Goal: Task Accomplishment & Management: Complete application form

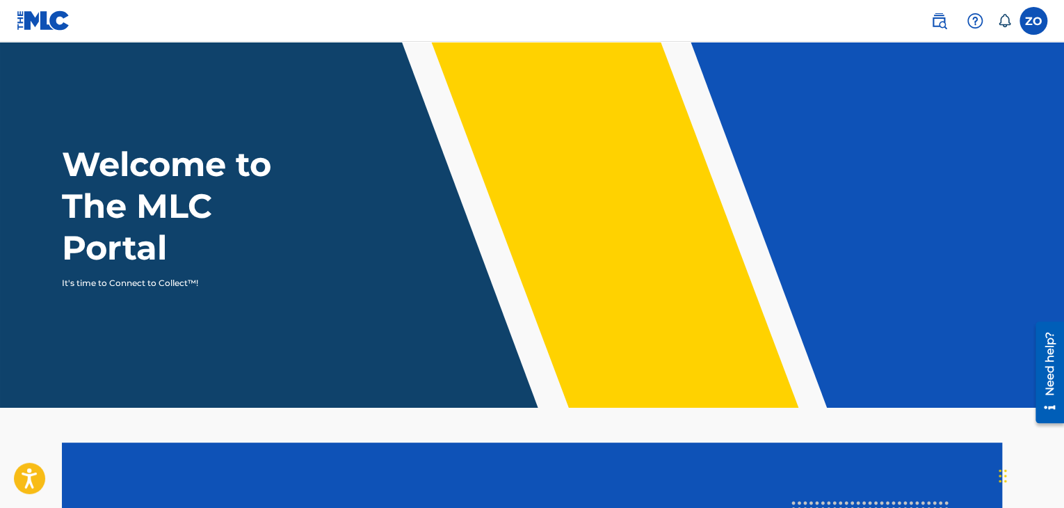
click at [1035, 22] on label at bounding box center [1034, 21] width 28 height 28
click at [1034, 21] on input "ZO [PERSON_NAME] [EMAIL_ADDRESS][DOMAIN_NAME] Notification Preferences Profile …" at bounding box center [1034, 21] width 0 height 0
click at [965, 340] on header "Welcome to The MLC Portal It's time to Connect to Collect™!" at bounding box center [532, 225] width 1064 height 366
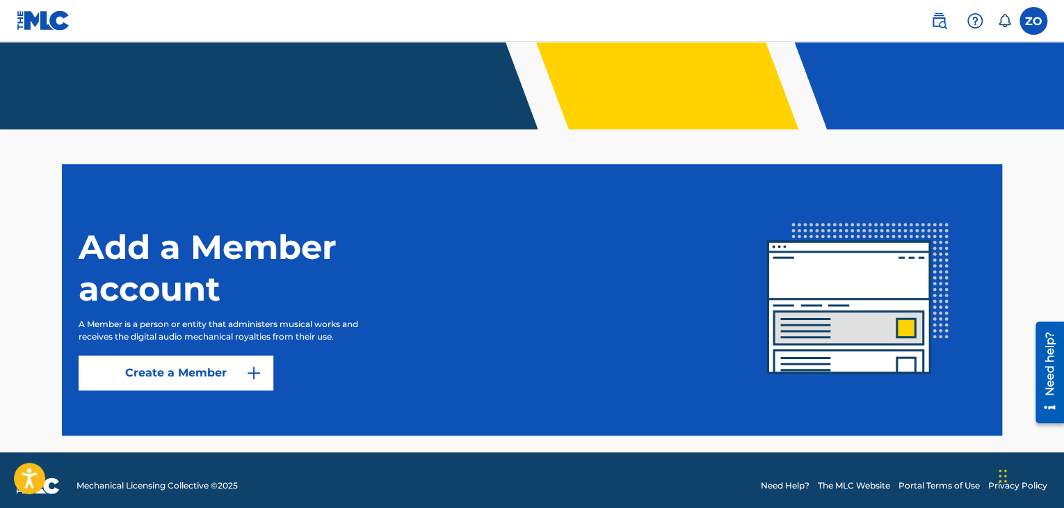
click at [198, 380] on link "Create a Member" at bounding box center [176, 372] width 195 height 35
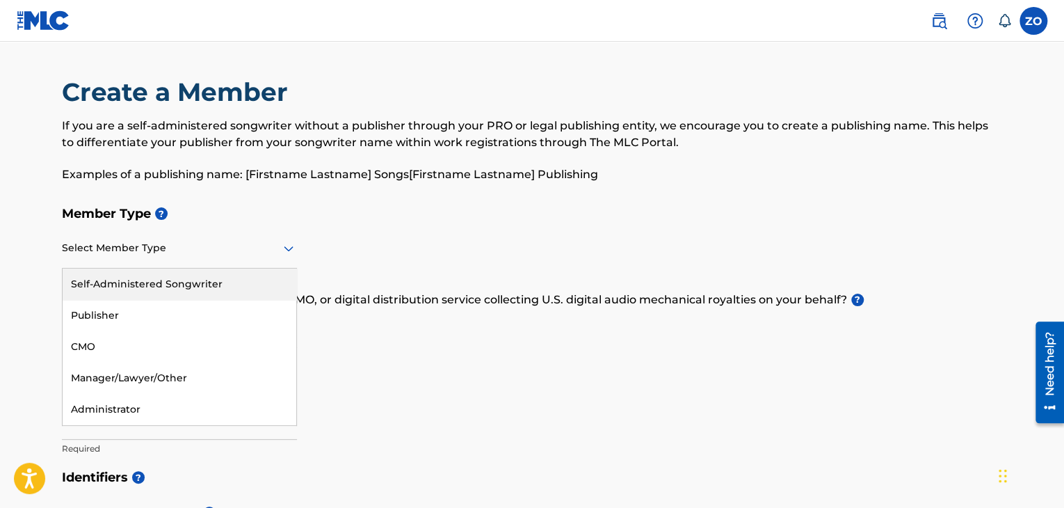
click at [191, 252] on div at bounding box center [179, 247] width 235 height 17
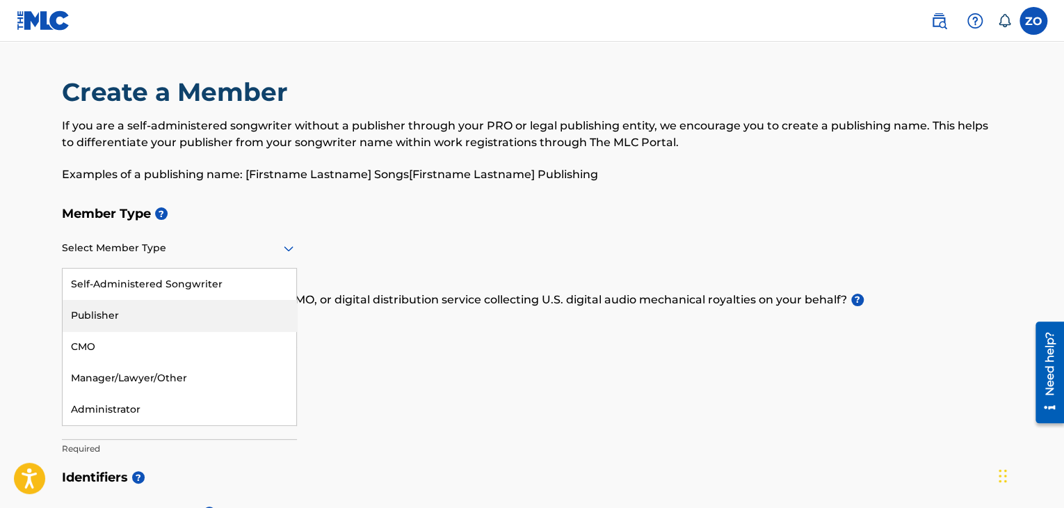
click at [137, 322] on div "Publisher" at bounding box center [180, 315] width 234 height 31
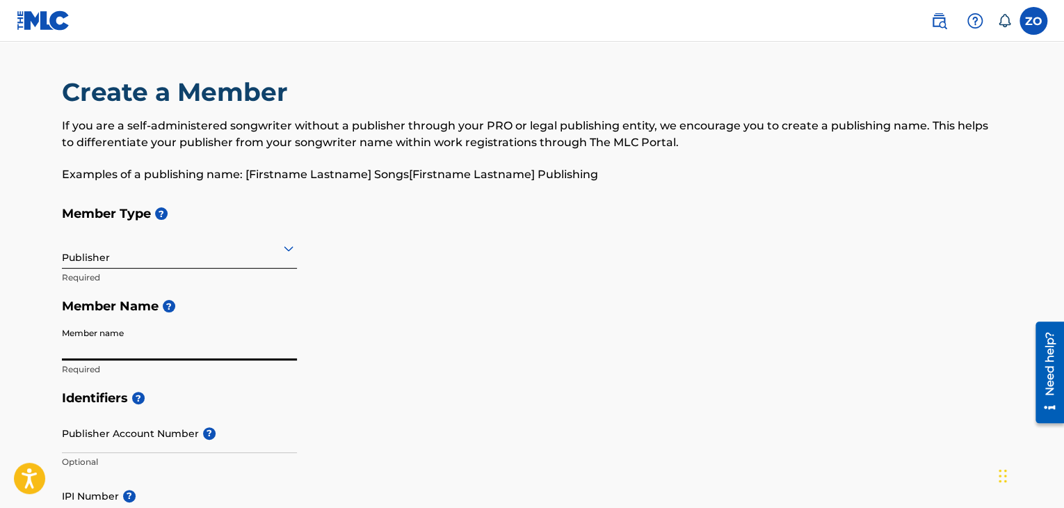
click at [127, 347] on input "Member name" at bounding box center [179, 341] width 235 height 40
type input "Prod.Zstunna"
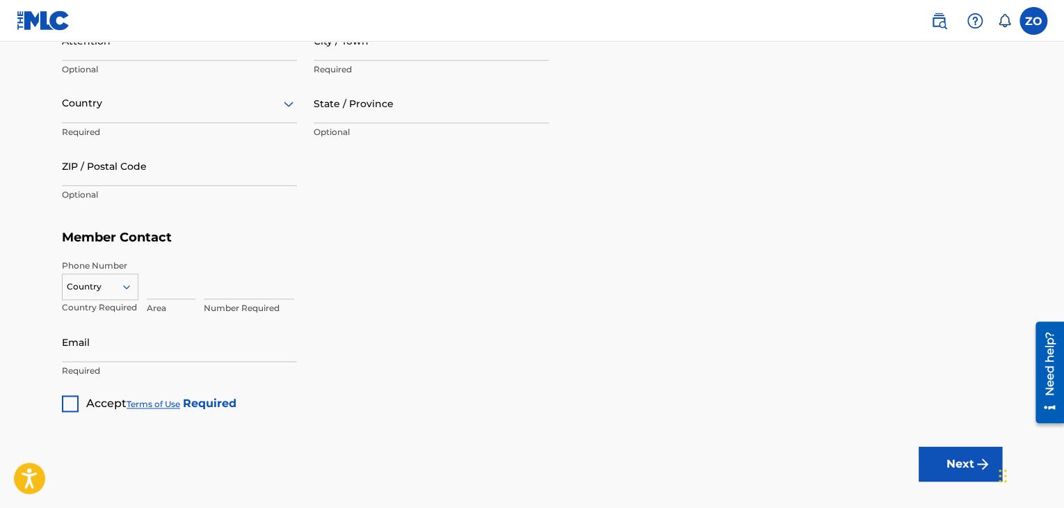
scroll to position [771, 0]
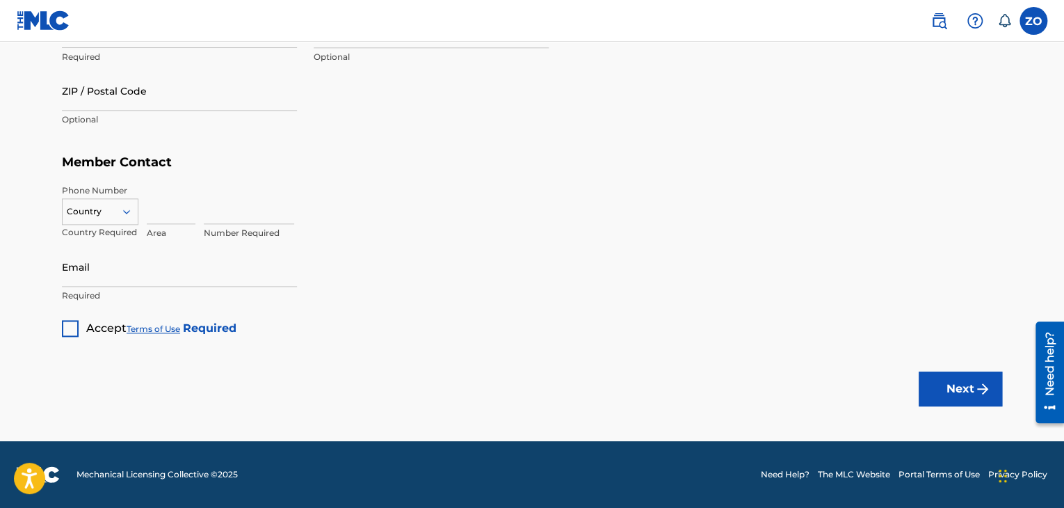
click at [67, 326] on div at bounding box center [70, 328] width 17 height 17
click at [109, 271] on input "Email" at bounding box center [179, 267] width 235 height 40
type input "[EMAIL_ADDRESS][DOMAIN_NAME]"
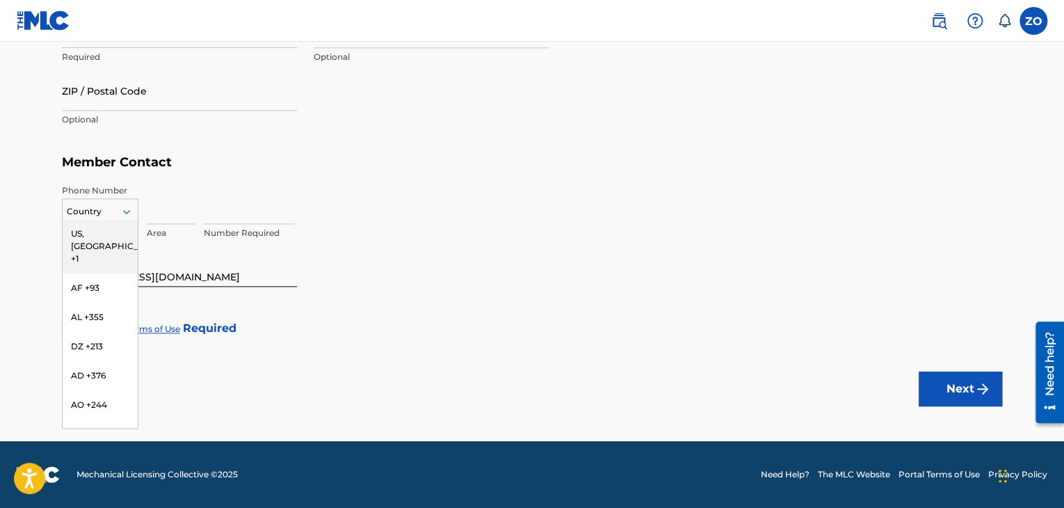
click at [90, 213] on div at bounding box center [100, 211] width 75 height 15
click at [103, 234] on div "US, [GEOGRAPHIC_DATA] +1" at bounding box center [100, 246] width 75 height 54
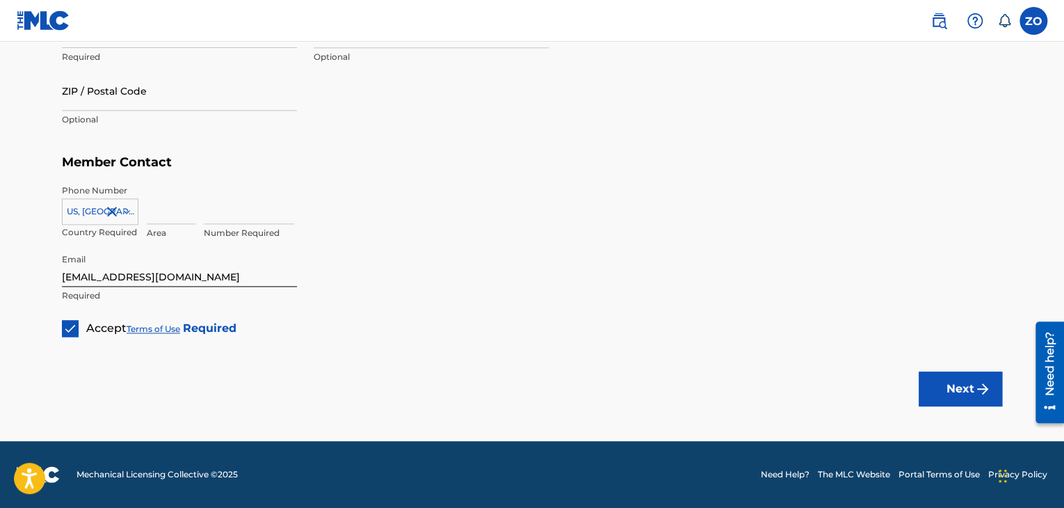
click at [149, 219] on input at bounding box center [171, 204] width 49 height 40
type input "978"
click at [227, 211] on input at bounding box center [249, 204] width 90 height 40
type input "8854222"
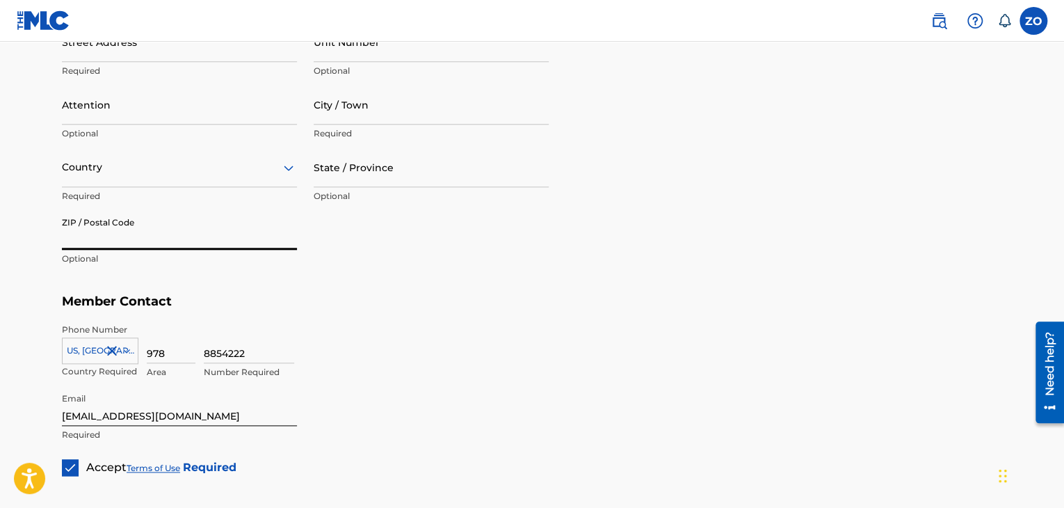
click at [186, 236] on input "ZIP / Postal Code" at bounding box center [179, 230] width 235 height 40
type input "33463"
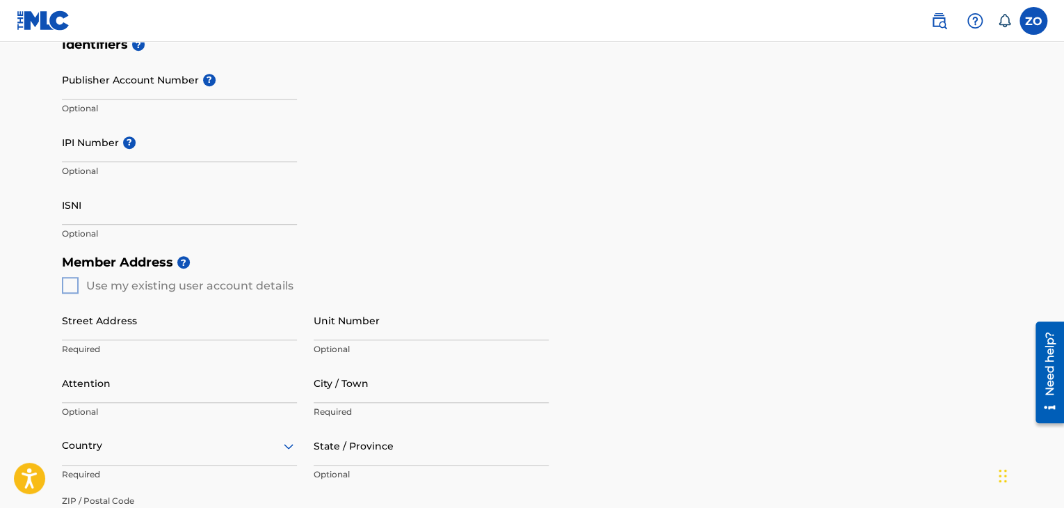
scroll to position [492, 0]
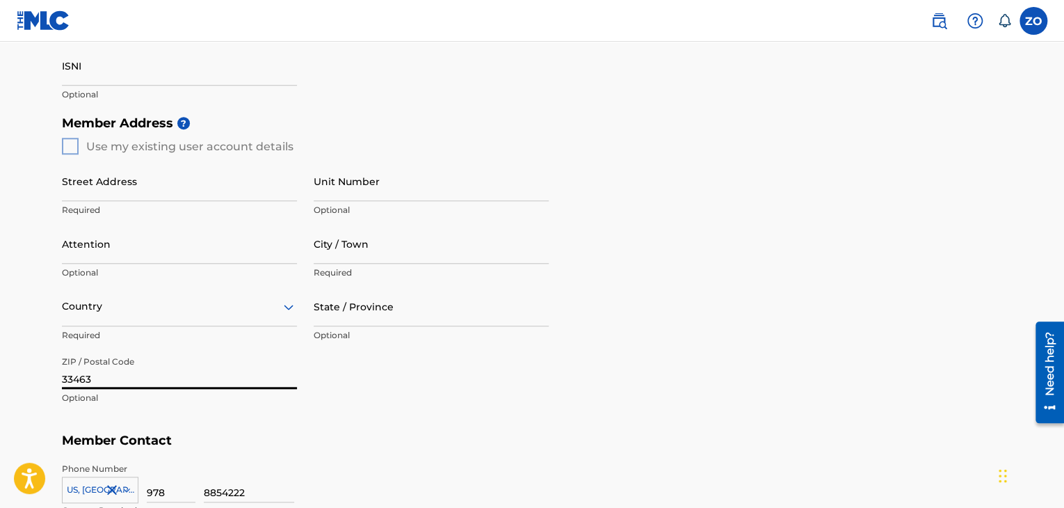
click at [76, 146] on div "Member Address ? Use my existing user account details Street Address Required U…" at bounding box center [532, 267] width 940 height 318
click at [70, 145] on div "Member Address ? Use my existing user account details Street Address Required U…" at bounding box center [532, 267] width 940 height 318
click at [214, 150] on div "Member Address ? Use my existing user account details Street Address Required U…" at bounding box center [532, 267] width 940 height 318
click at [63, 154] on div "Street Address Required Unit Number Optional Attention Optional City / Town Req…" at bounding box center [305, 286] width 487 height 264
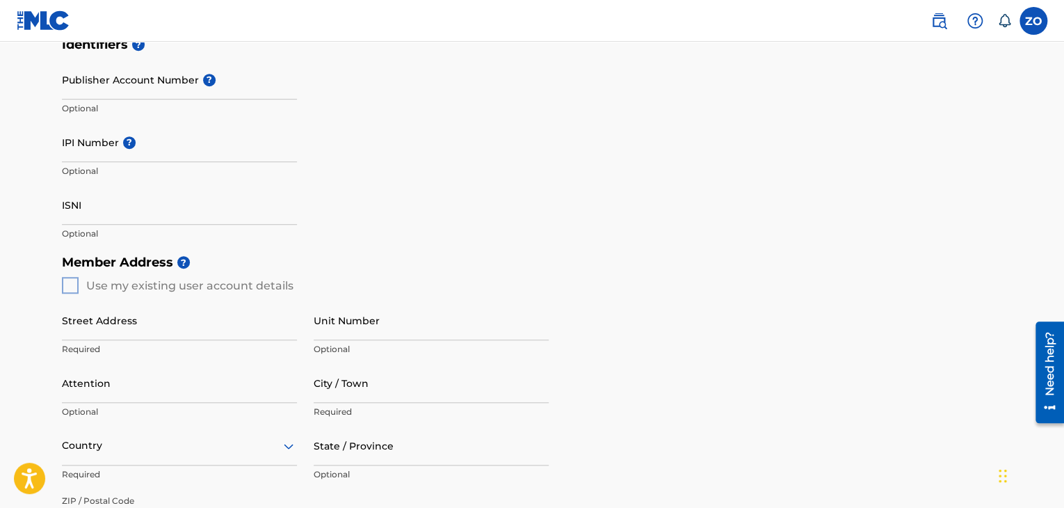
click at [125, 160] on input "IPI Number ?" at bounding box center [179, 142] width 235 height 40
click at [351, 163] on div "Identifiers ? Publisher Account Number ? Optional IPI Number ? Optional ISNI Op…" at bounding box center [532, 139] width 940 height 218
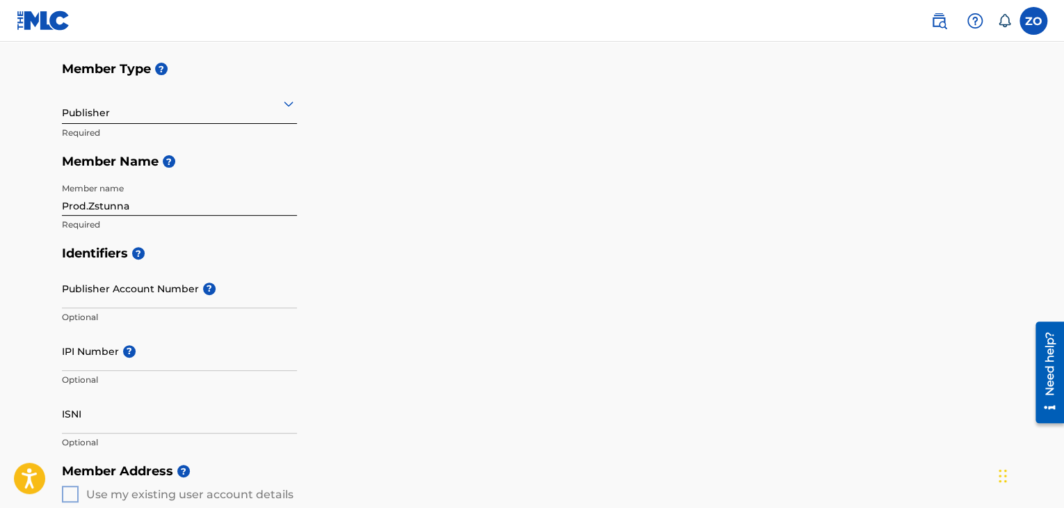
scroll to position [492, 0]
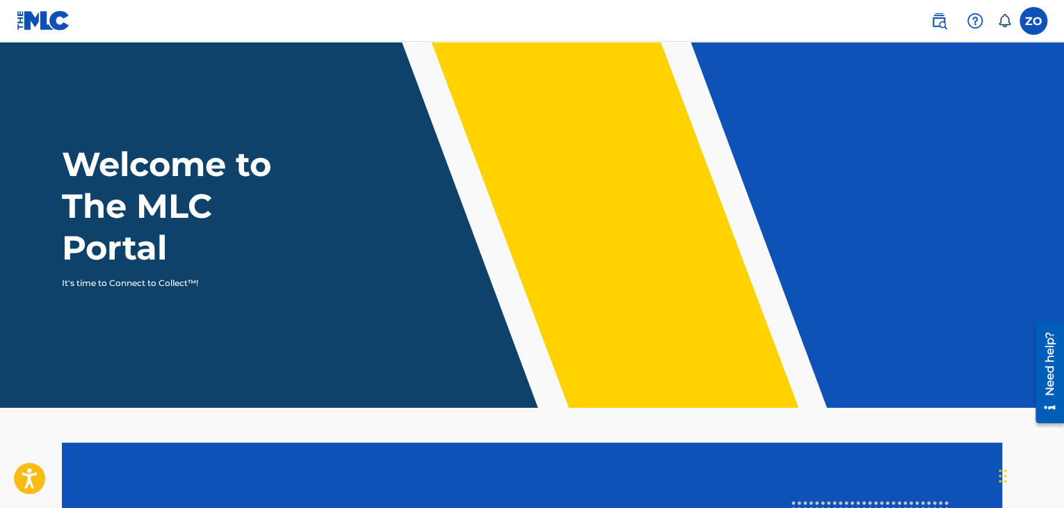
click at [935, 24] on img at bounding box center [939, 21] width 17 height 17
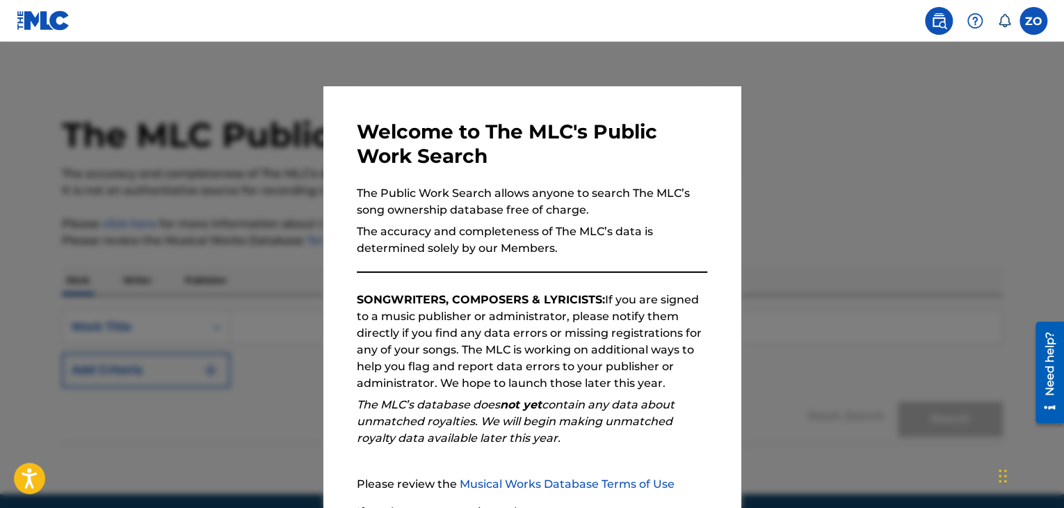
click at [737, 463] on div at bounding box center [532, 296] width 1064 height 508
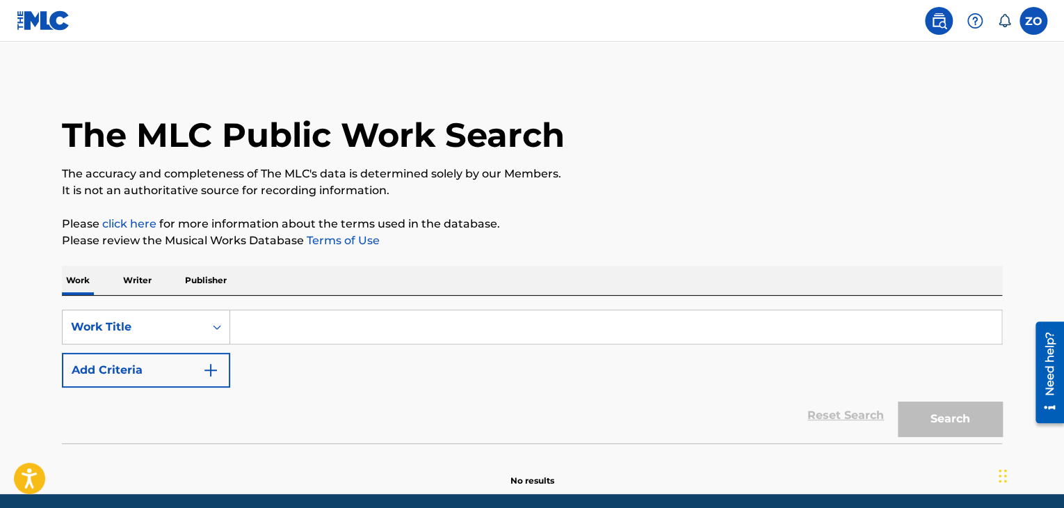
click at [1023, 13] on label at bounding box center [1034, 21] width 28 height 28
click at [1034, 21] on input "ZO [PERSON_NAME] [EMAIL_ADDRESS][DOMAIN_NAME] Notification Preferences Profile …" at bounding box center [1034, 21] width 0 height 0
click at [904, 175] on link "Profile" at bounding box center [897, 173] width 28 height 13
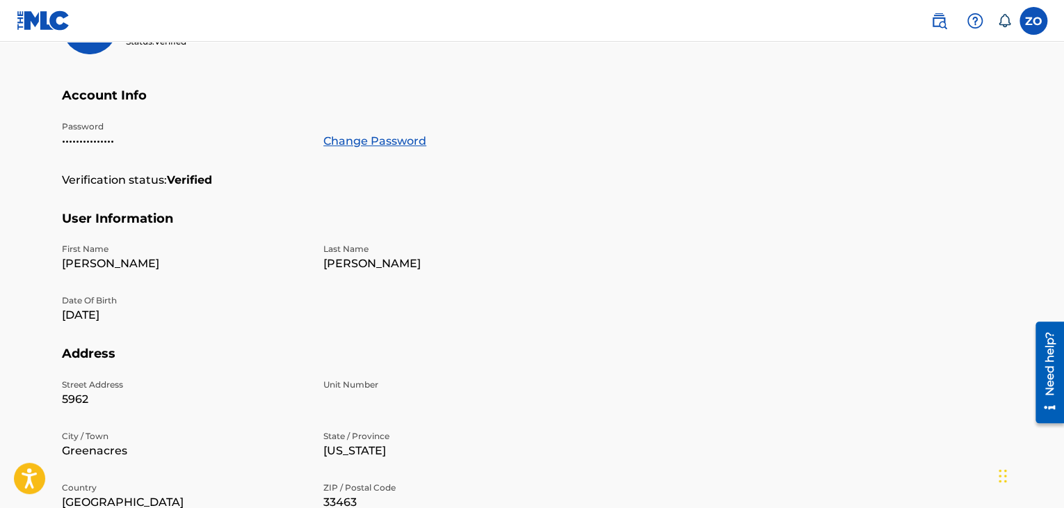
scroll to position [11, 0]
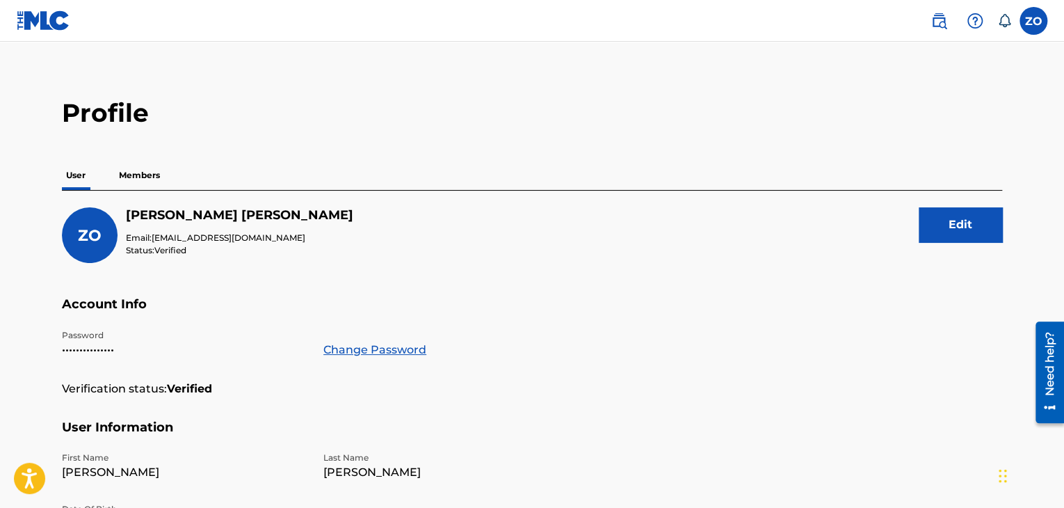
click at [142, 175] on p "Members" at bounding box center [139, 175] width 49 height 29
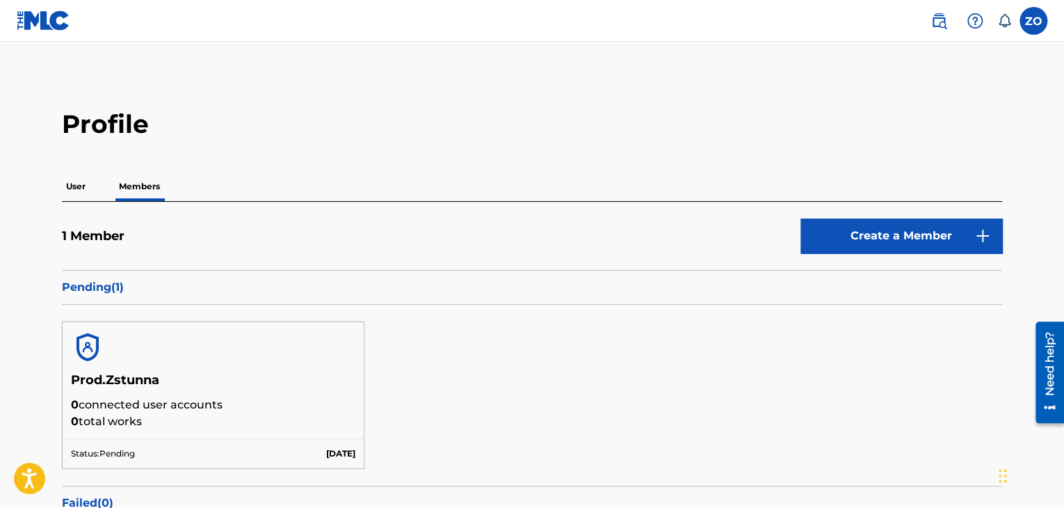
scroll to position [157, 0]
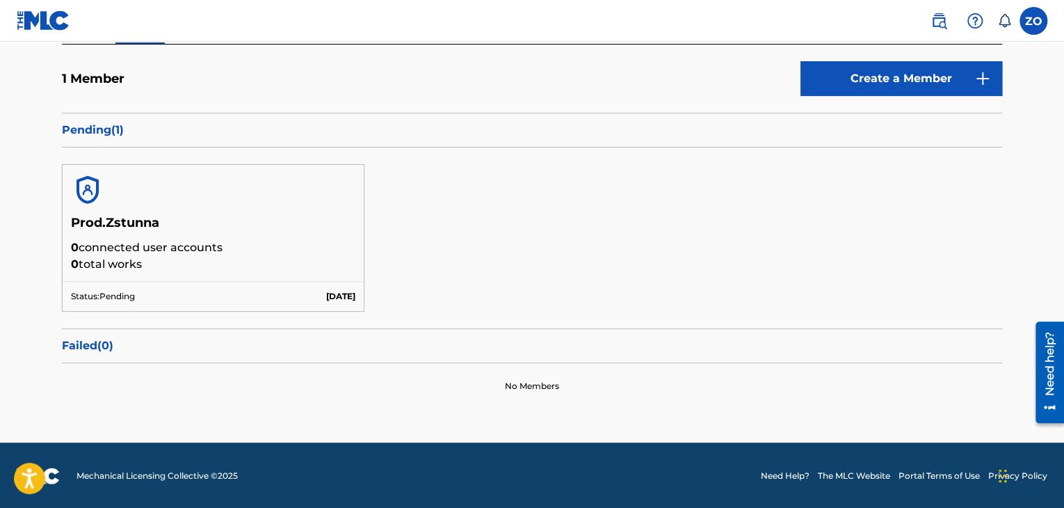
click at [101, 138] on div "Pending ( 1 )" at bounding box center [532, 130] width 940 height 35
click at [102, 131] on p "Pending ( 1 )" at bounding box center [532, 130] width 940 height 17
